Goal: Task Accomplishment & Management: Manage account settings

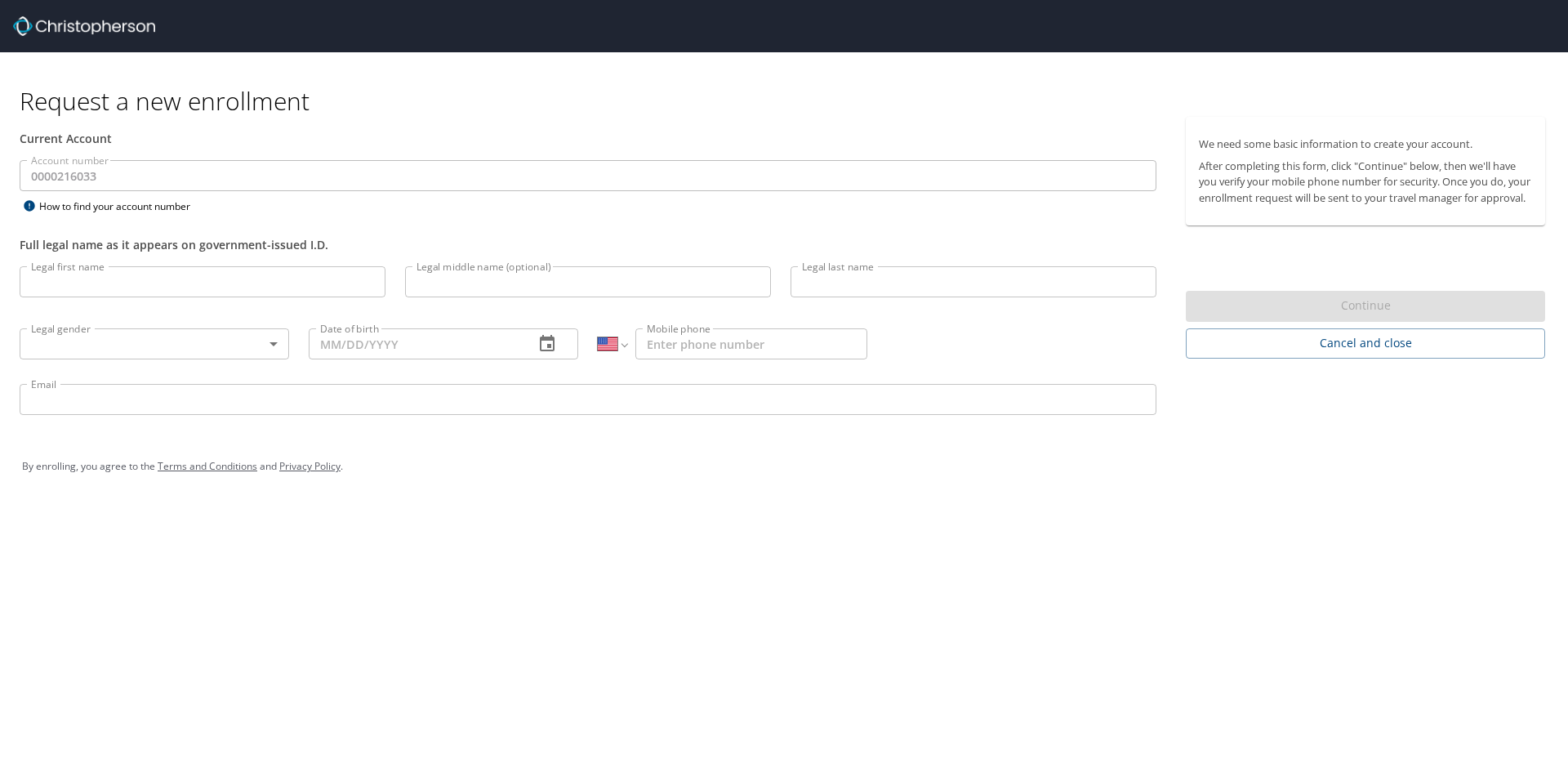
select select "US"
click at [97, 26] on img at bounding box center [84, 26] width 142 height 20
select select "US"
click at [143, 270] on input "Legal first name" at bounding box center [202, 282] width 366 height 31
click at [212, 285] on input "Legal first name" at bounding box center [202, 282] width 366 height 31
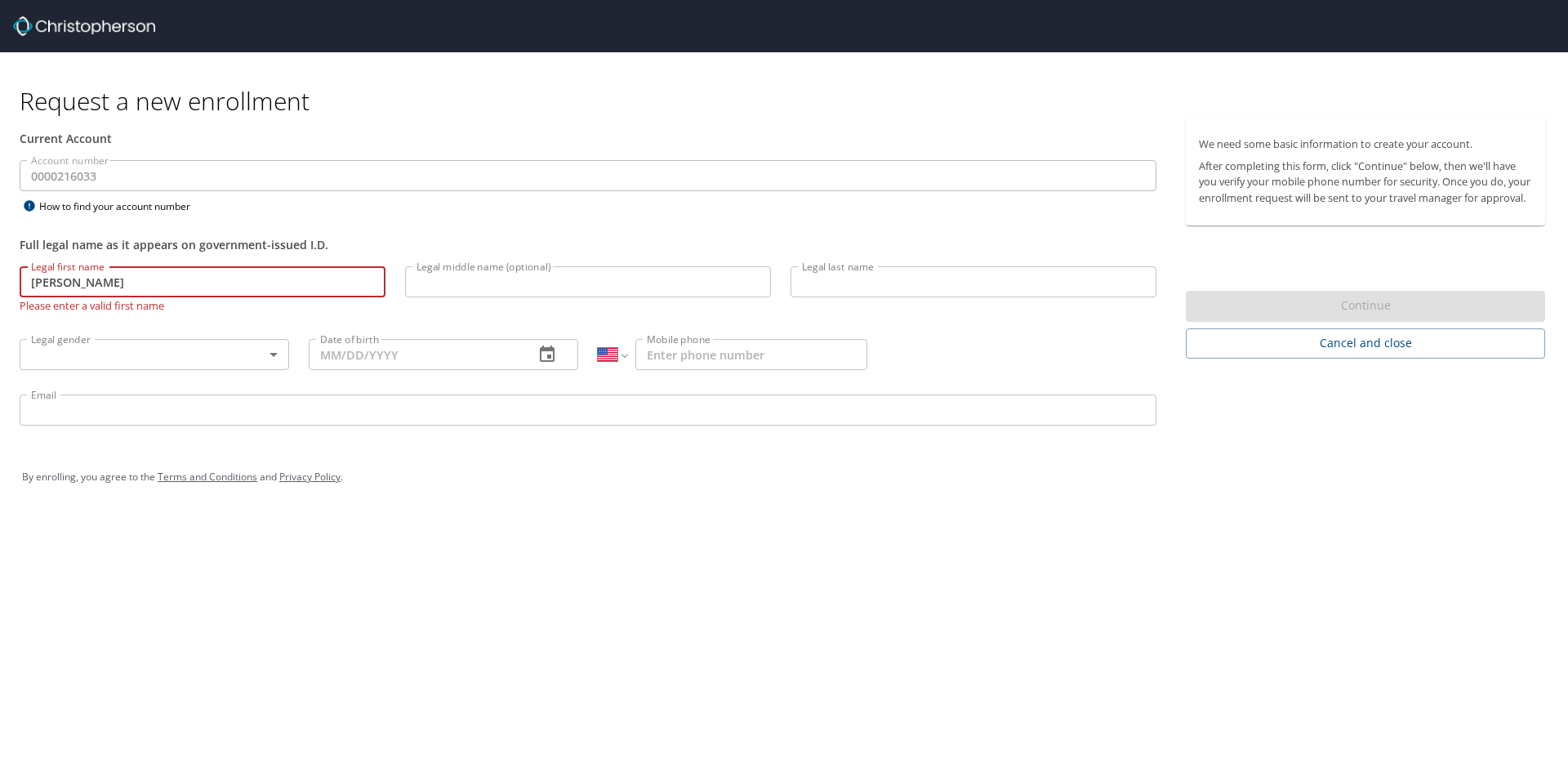
type input "[PERSON_NAME]"
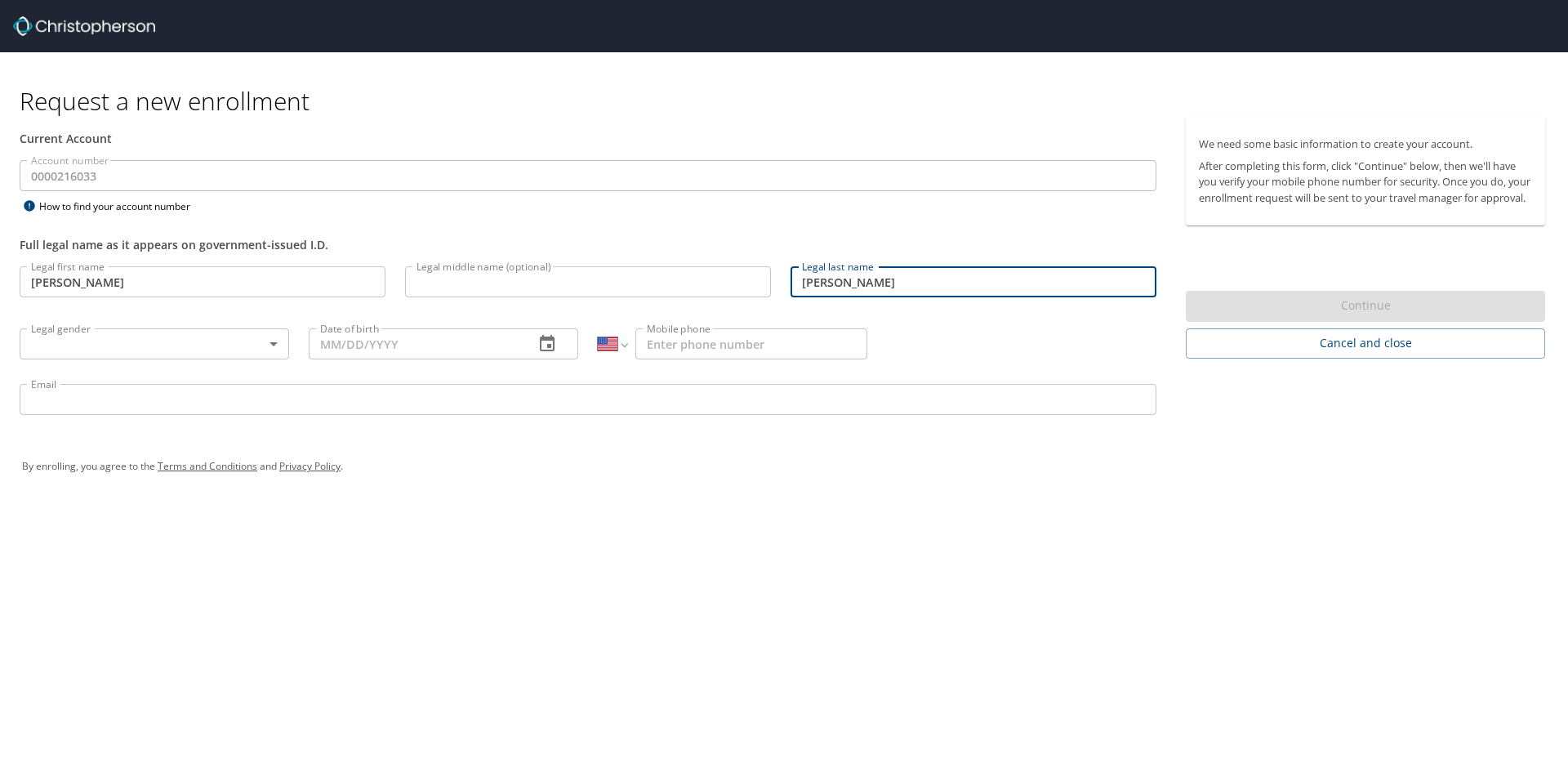
type input "Graves"
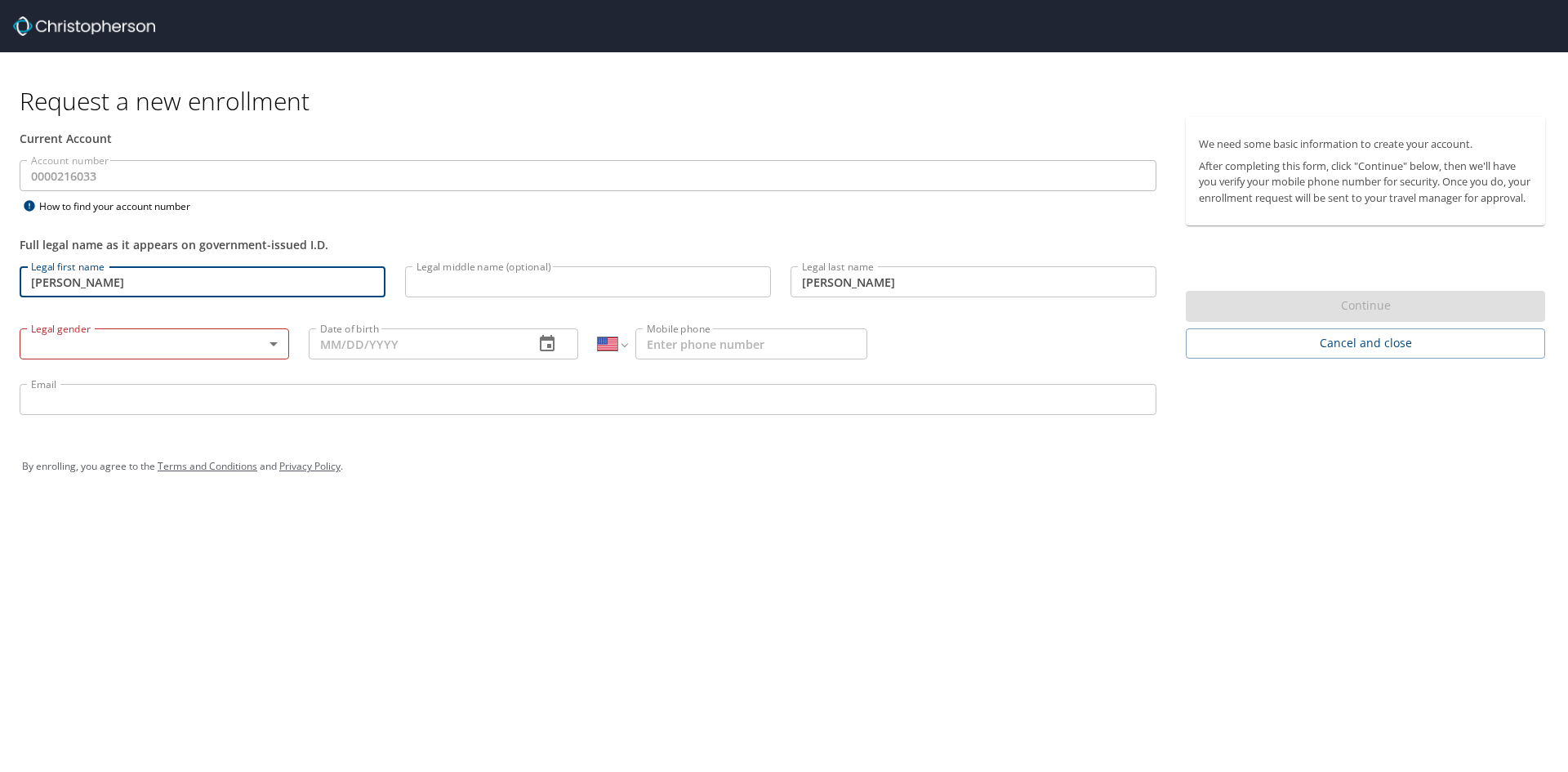
drag, startPoint x: 213, startPoint y: 286, endPoint x: -289, endPoint y: 223, distance: 505.9
click at [0, 223] on html "Request a new enrollment Current Account Account number 0000216033 Account numb…" at bounding box center [784, 386] width 1568 height 772
click at [347, 143] on div "Current Account" at bounding box center [588, 138] width 1137 height 17
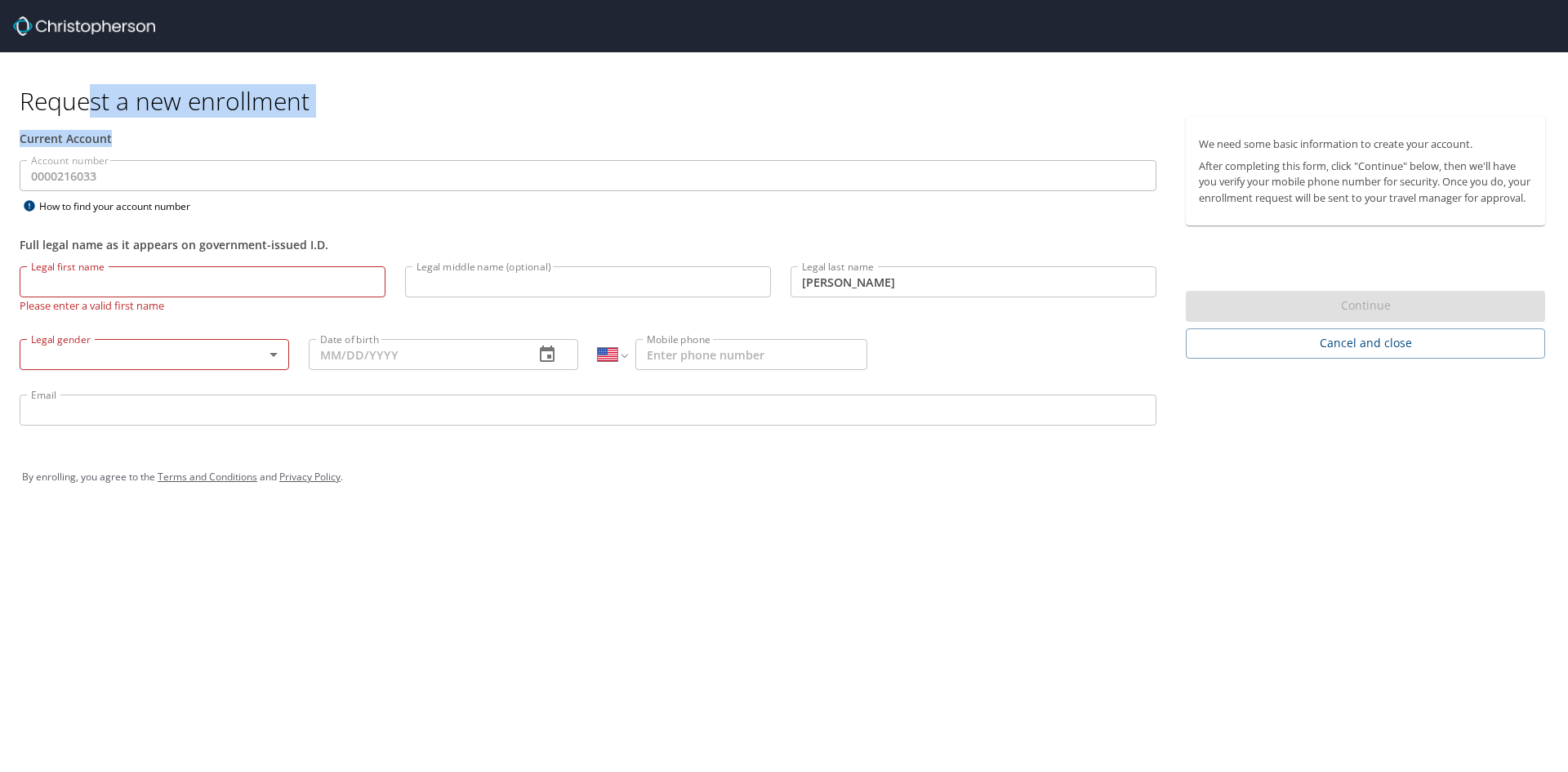
drag, startPoint x: 346, startPoint y: 117, endPoint x: 86, endPoint y: 110, distance: 260.1
click at [86, 110] on div "Request a new enrollment Current Account Account number 0000216033 Account numb…" at bounding box center [784, 282] width 1568 height 462
click at [86, 110] on h1 "Request a new enrollment" at bounding box center [789, 101] width 1539 height 32
click at [84, 112] on h1 "Request a new enrollment" at bounding box center [789, 101] width 1539 height 32
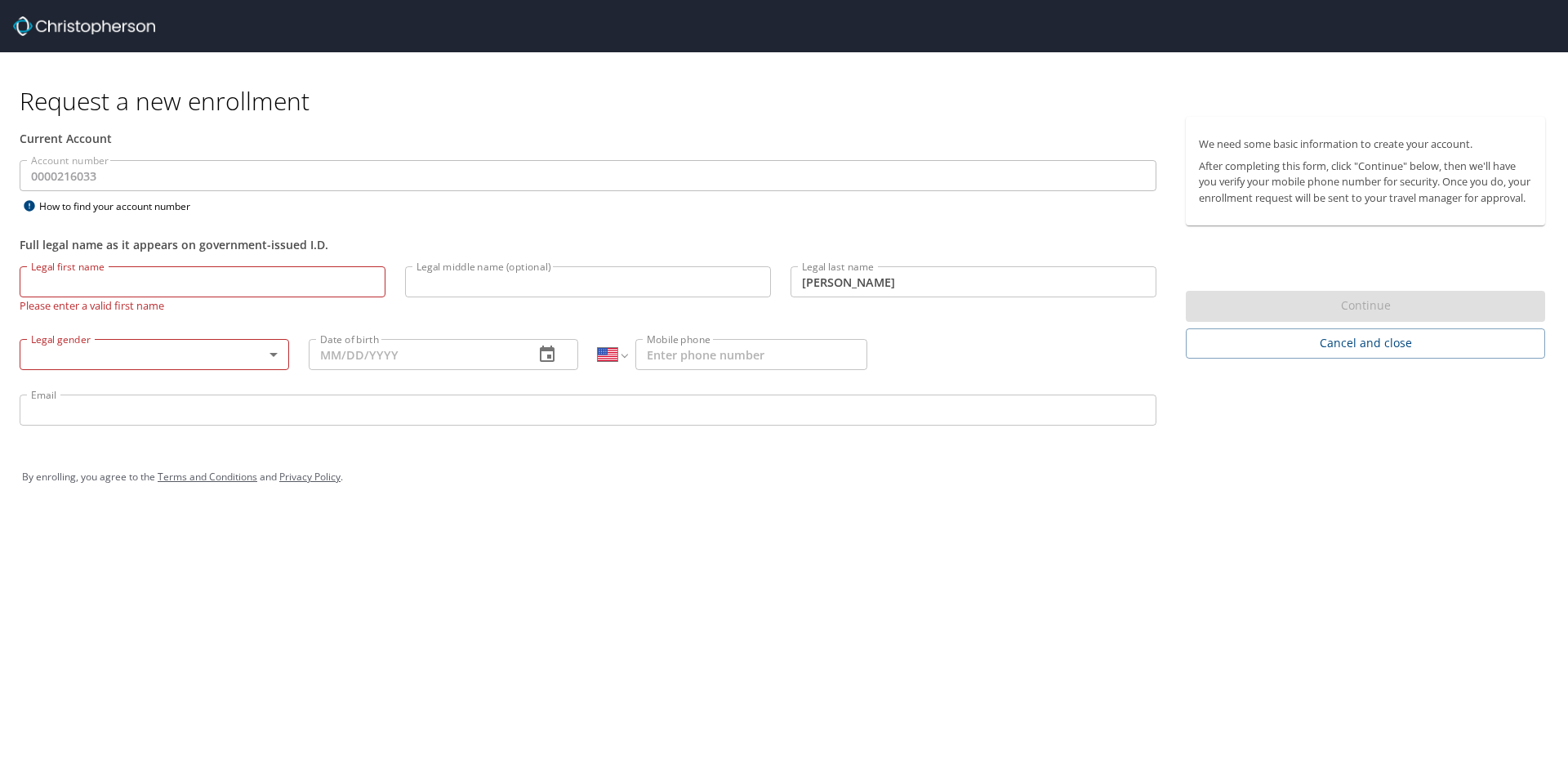
click at [306, 126] on div "Current Account" at bounding box center [588, 138] width 1157 height 43
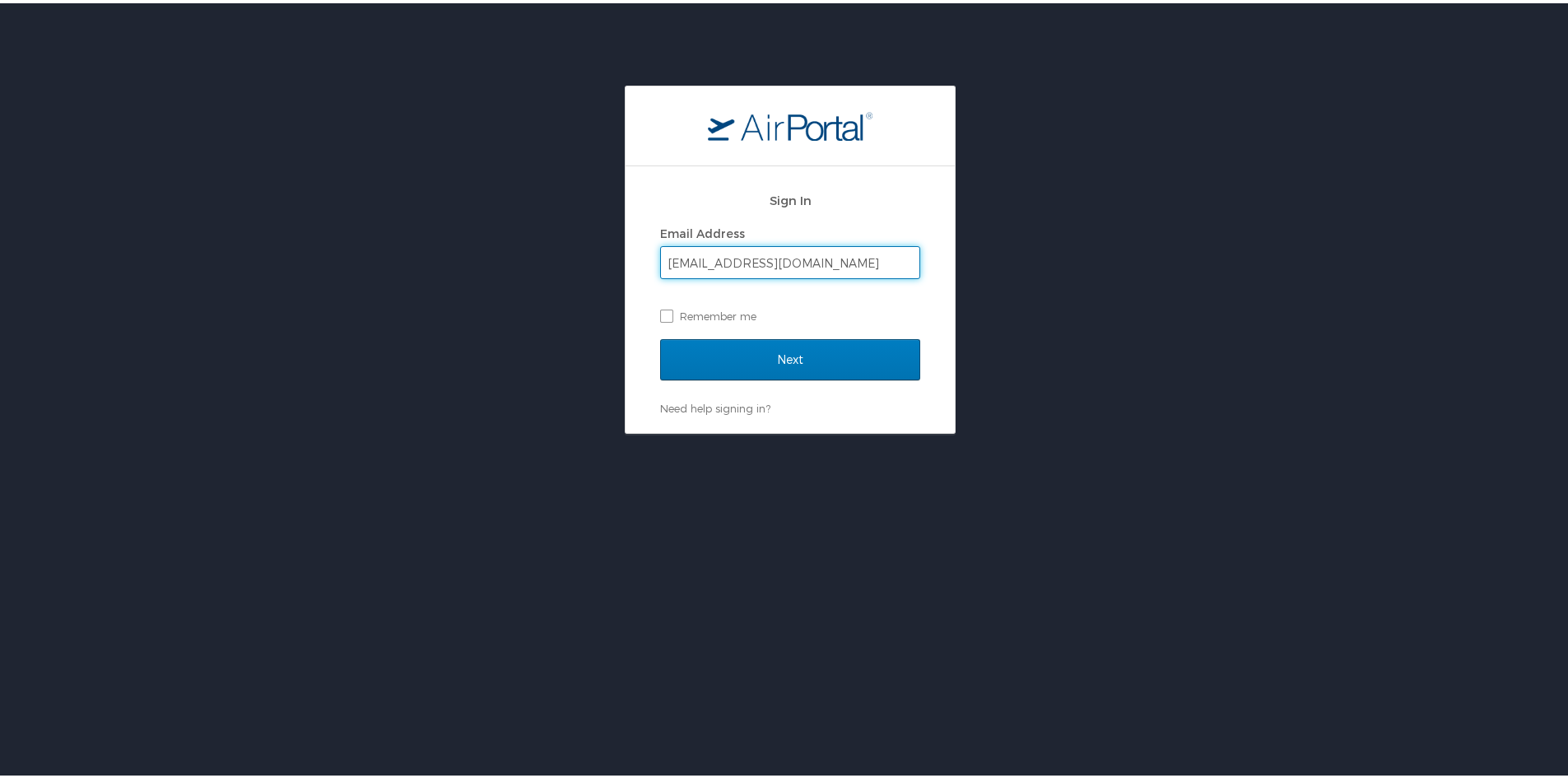
type input "[EMAIL_ADDRESS][DOMAIN_NAME]"
click at [660, 336] on input "Next" at bounding box center [790, 356] width 261 height 41
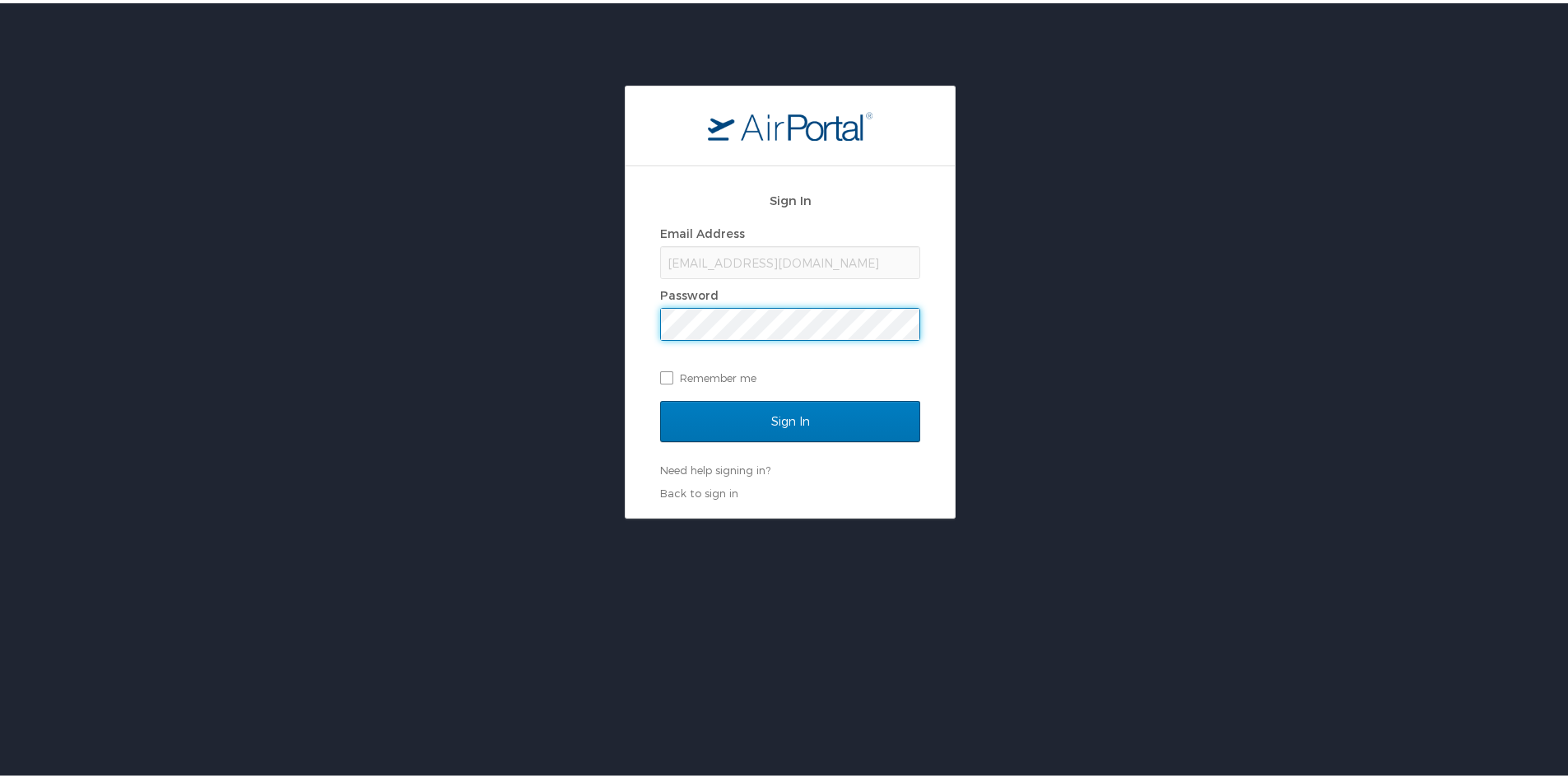
click at [660, 398] on input "Sign In" at bounding box center [790, 418] width 261 height 41
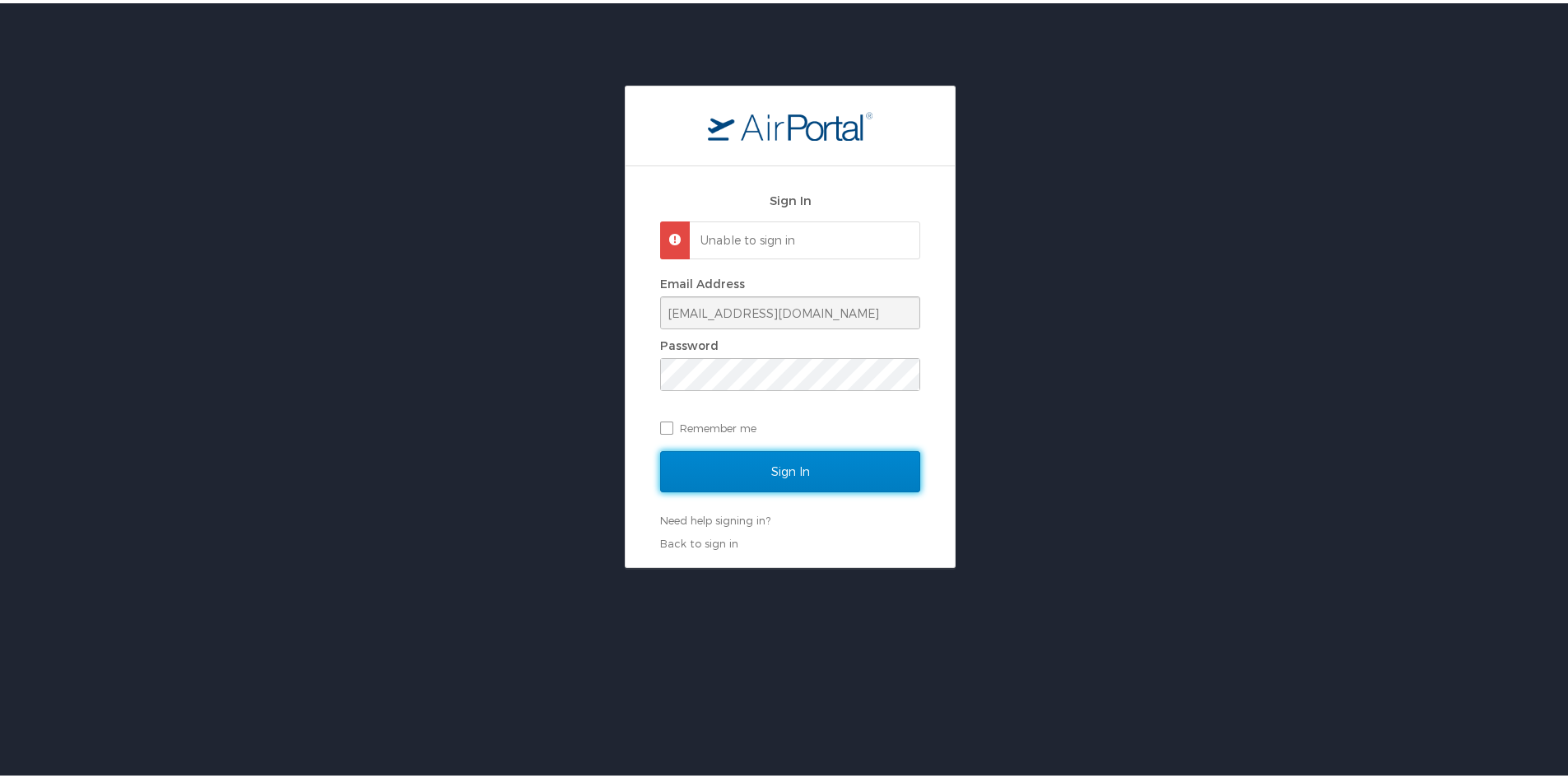
click at [779, 468] on input "Sign In" at bounding box center [790, 468] width 261 height 41
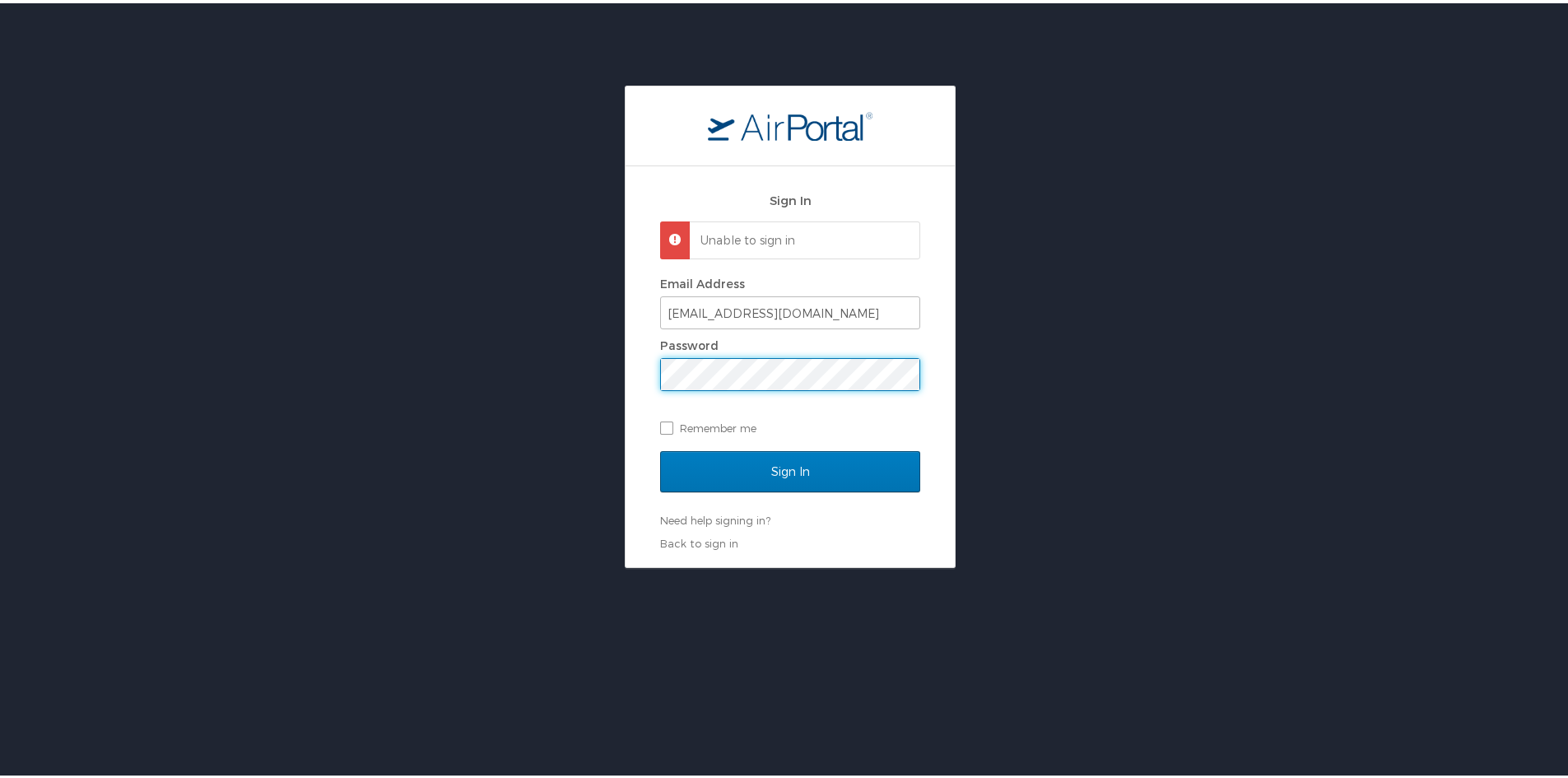
click at [514, 345] on div "Sign In Unable to sign in Email Address [EMAIL_ADDRESS][DOMAIN_NAME] Password R…" at bounding box center [790, 324] width 1580 height 483
click at [660, 448] on input "Sign In" at bounding box center [790, 468] width 261 height 41
click at [795, 477] on input "Sign In" at bounding box center [790, 468] width 261 height 41
click at [444, 341] on div "Sign In Unable to sign in Email Address [EMAIL_ADDRESS][DOMAIN_NAME] Password R…" at bounding box center [790, 324] width 1580 height 483
click at [660, 448] on input "Sign In" at bounding box center [790, 468] width 261 height 41
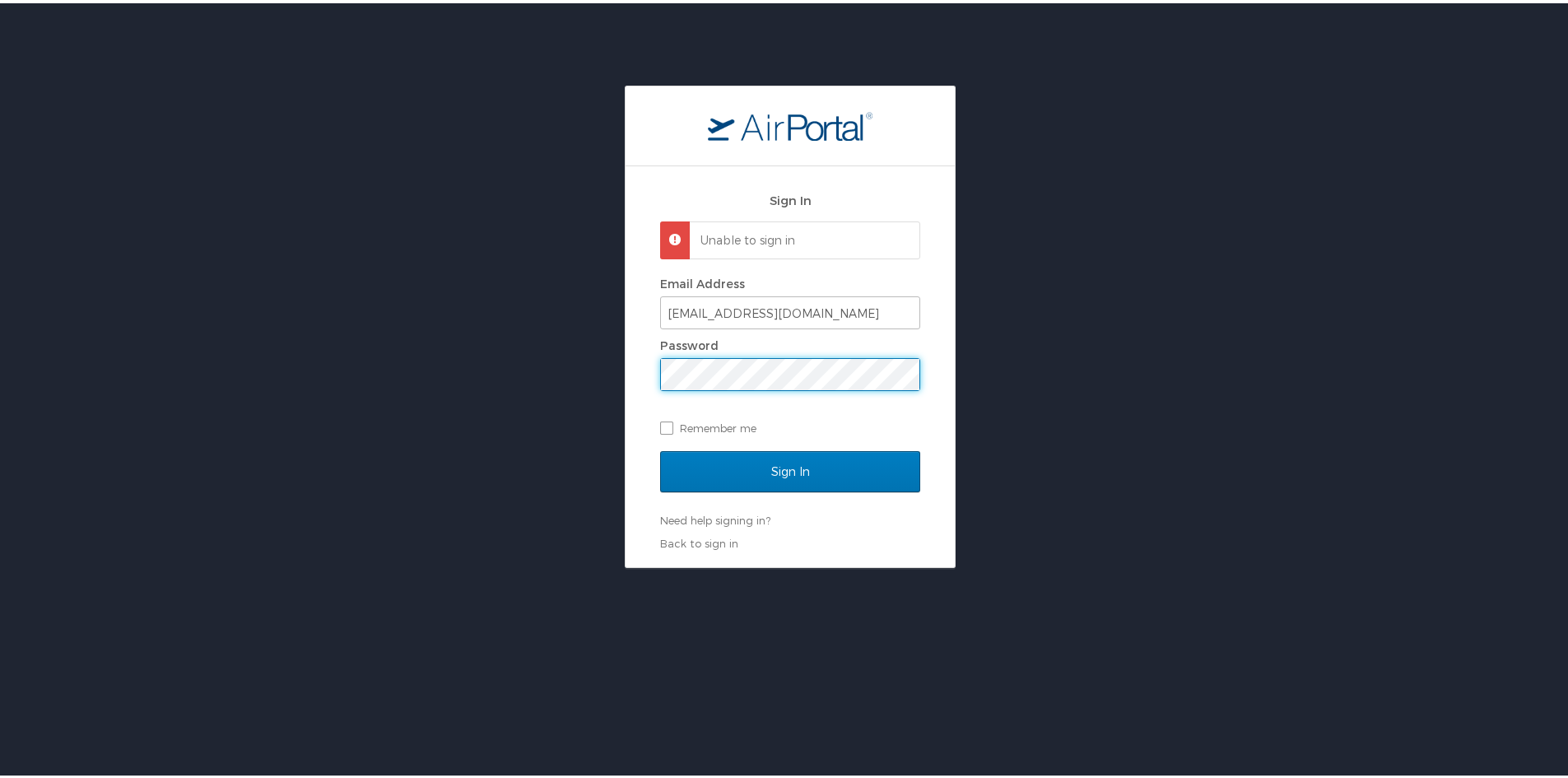
click at [607, 369] on div "Sign In Unable to sign in Email Address [EMAIL_ADDRESS][DOMAIN_NAME] Password R…" at bounding box center [790, 324] width 1580 height 483
click at [660, 448] on input "Sign In" at bounding box center [790, 468] width 261 height 41
click at [582, 355] on div "Sign In Unable to sign in Email Address [EMAIL_ADDRESS][DOMAIN_NAME] Password R…" at bounding box center [790, 324] width 1580 height 483
click at [660, 448] on input "Sign In" at bounding box center [790, 468] width 261 height 41
click at [749, 508] on div "Sign In" at bounding box center [790, 478] width 261 height 62
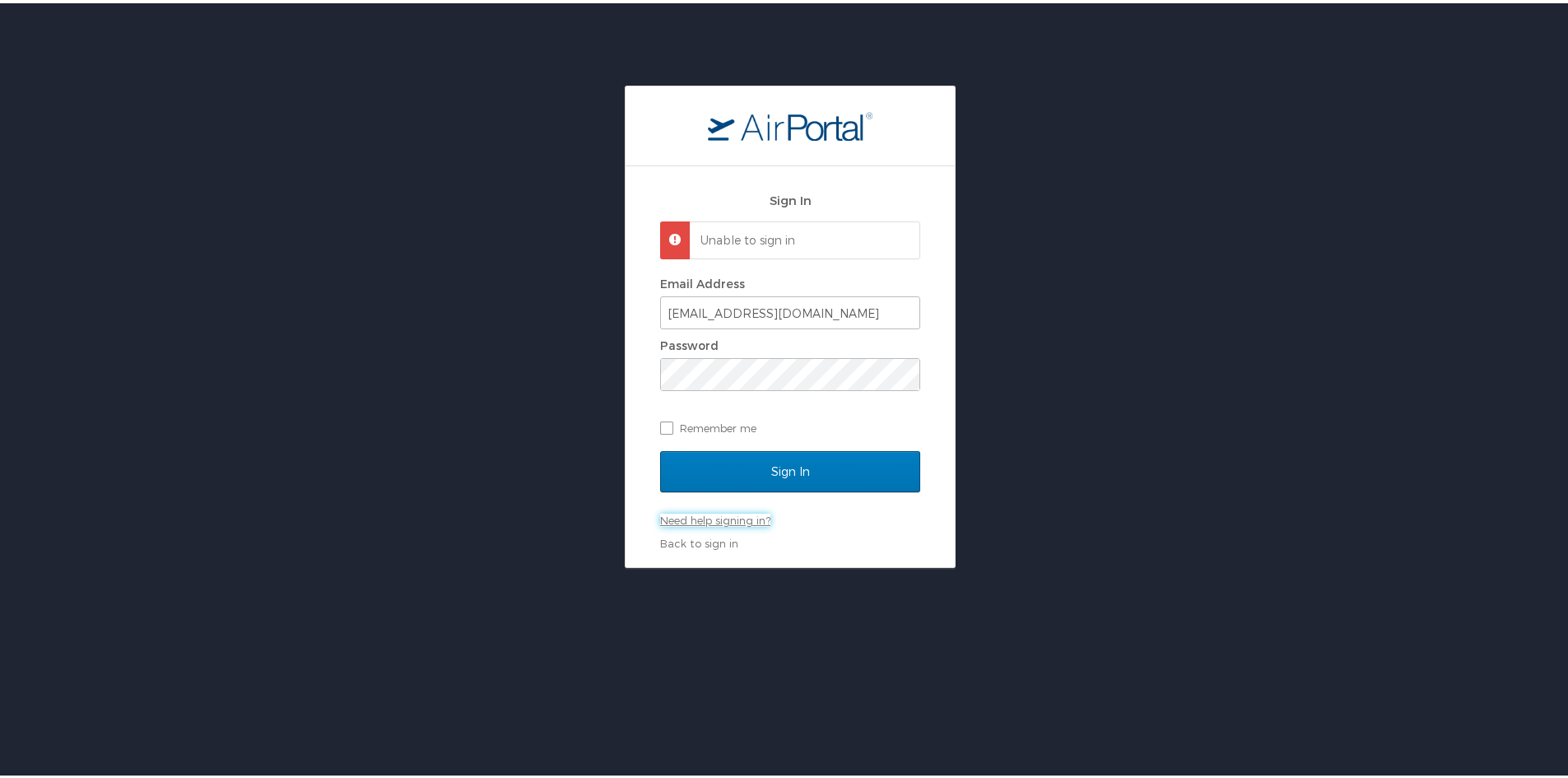
click at [756, 518] on link "Need help signing in?" at bounding box center [715, 517] width 111 height 13
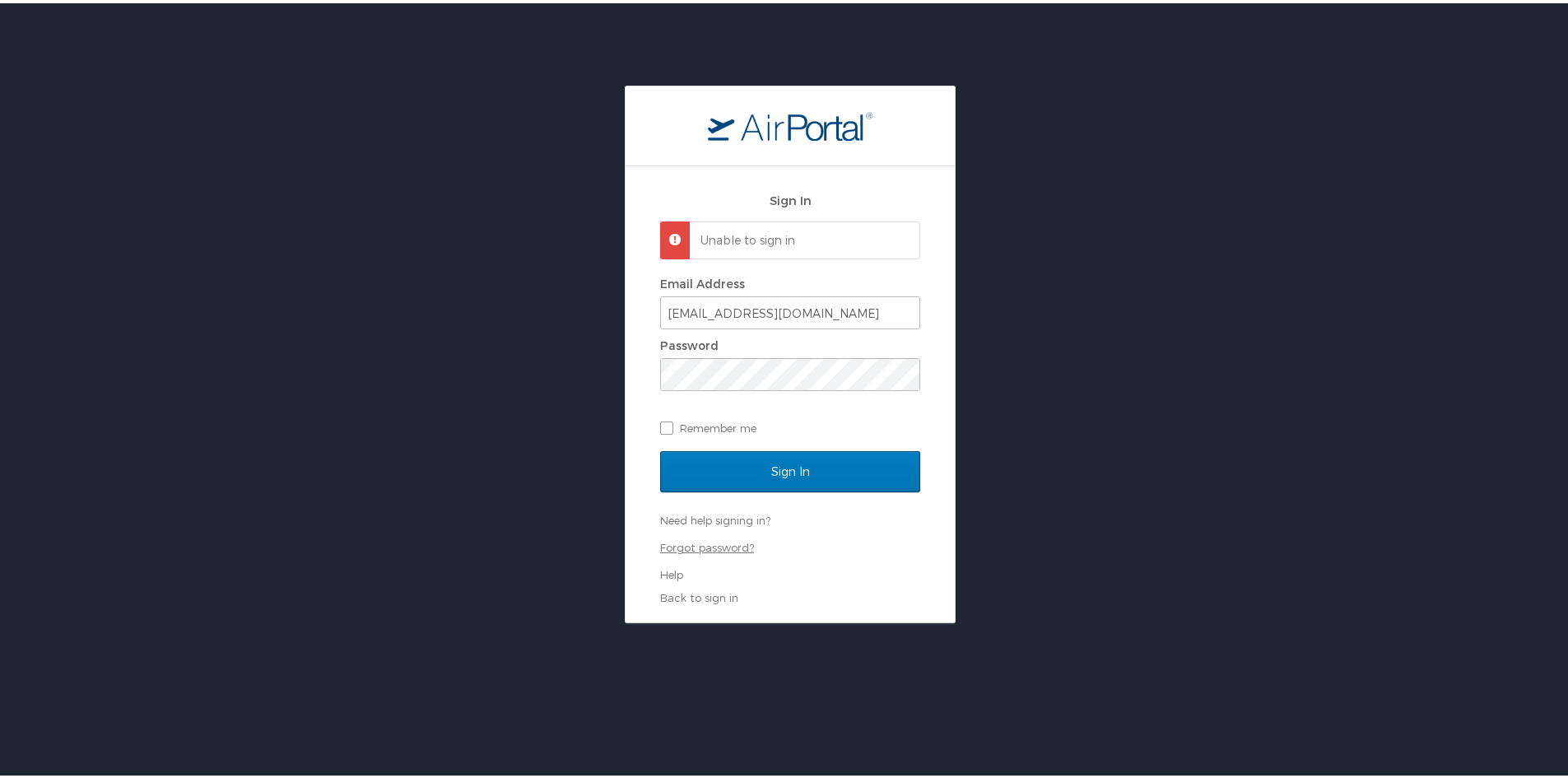
click at [720, 543] on link "Forgot password?" at bounding box center [707, 544] width 94 height 13
